Goal: Entertainment & Leisure: Consume media (video, audio)

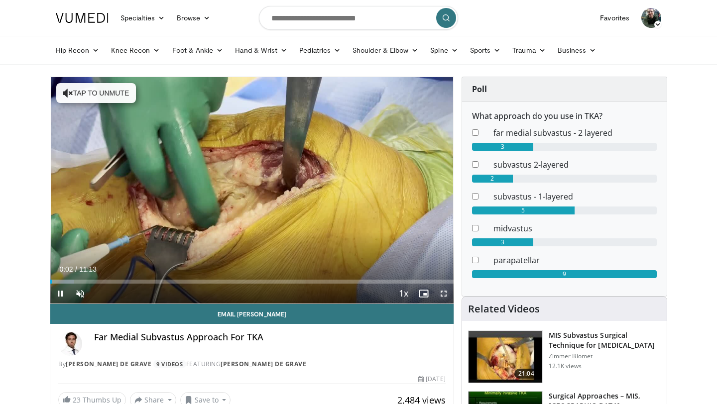
click at [441, 296] on span "Video Player" at bounding box center [443, 294] width 20 height 20
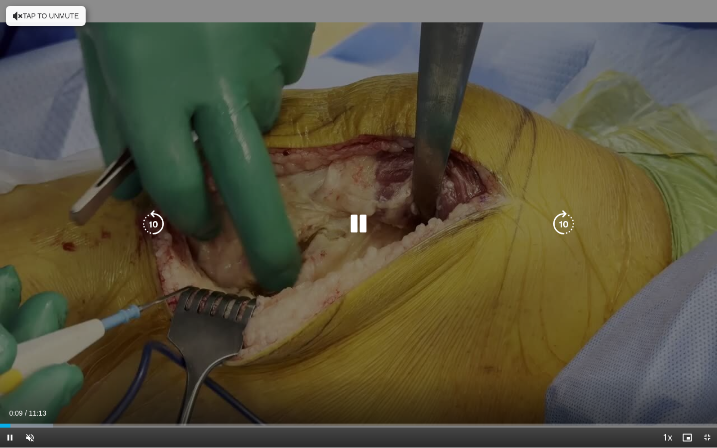
click at [66, 16] on button "Tap to unmute" at bounding box center [46, 16] width 80 height 20
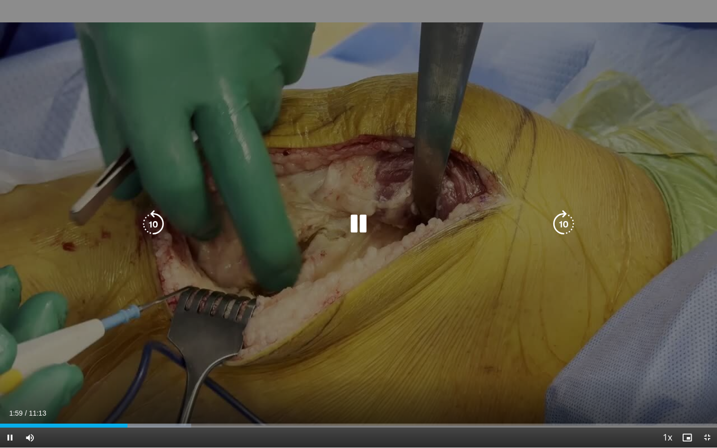
click at [293, 120] on div "10 seconds Tap to unmute" at bounding box center [358, 223] width 717 height 447
click at [354, 222] on icon "Video Player" at bounding box center [358, 224] width 28 height 28
click at [318, 286] on div "10 seconds Tap to unmute" at bounding box center [358, 223] width 717 height 447
click at [455, 209] on div "10 seconds Tap to unmute" at bounding box center [358, 223] width 717 height 447
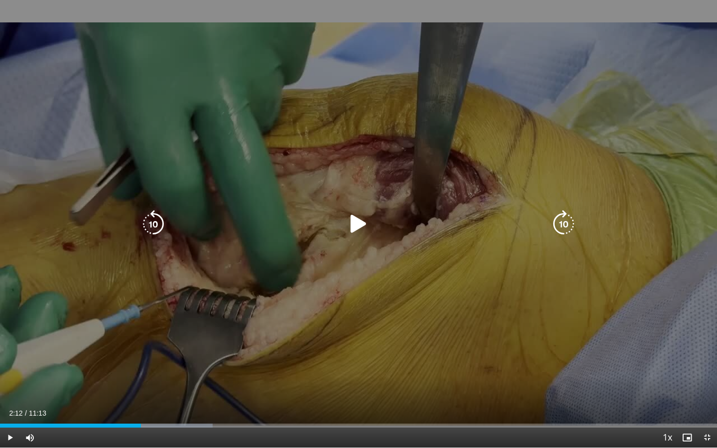
click at [455, 209] on div "10 seconds Tap to unmute" at bounding box center [358, 223] width 717 height 447
click at [366, 232] on icon "Video Player" at bounding box center [358, 224] width 28 height 28
click at [350, 218] on icon "Video Player" at bounding box center [358, 224] width 28 height 28
click at [359, 217] on icon "Video Player" at bounding box center [358, 224] width 28 height 28
